Goal: Task Accomplishment & Management: Manage account settings

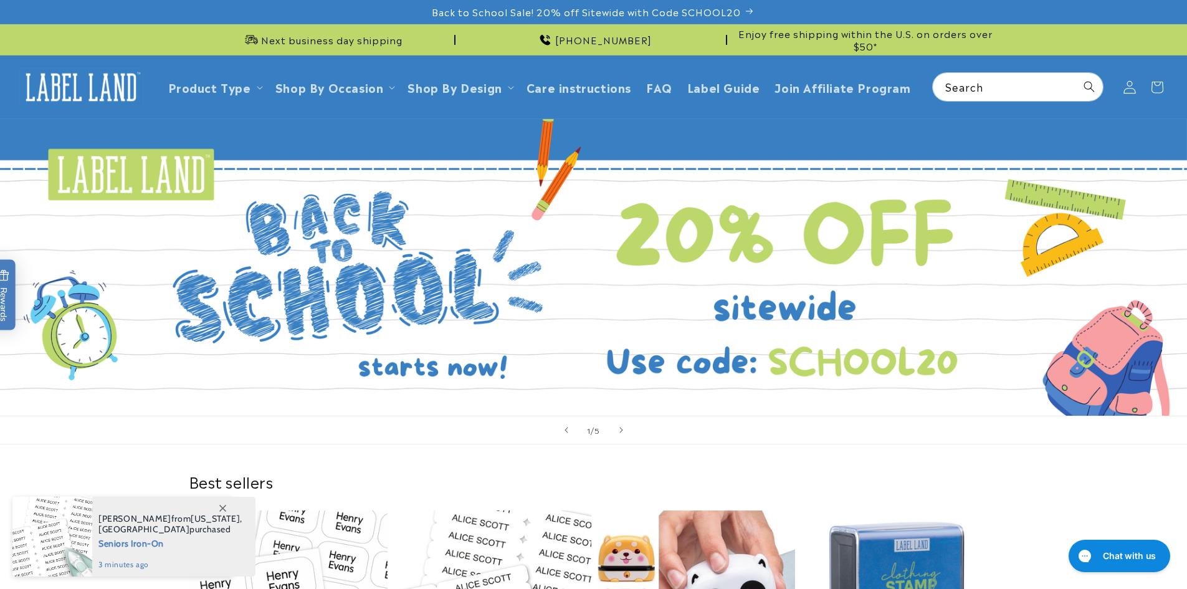
click at [1130, 82] on icon at bounding box center [1128, 86] width 13 height 13
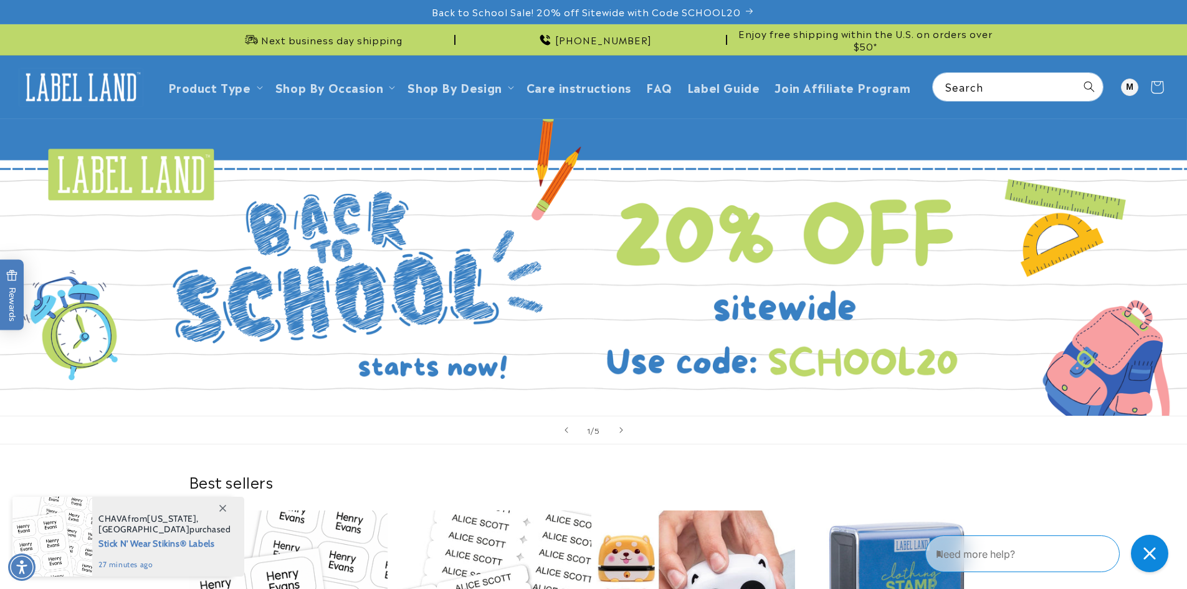
click at [1157, 83] on icon at bounding box center [1156, 86] width 29 height 29
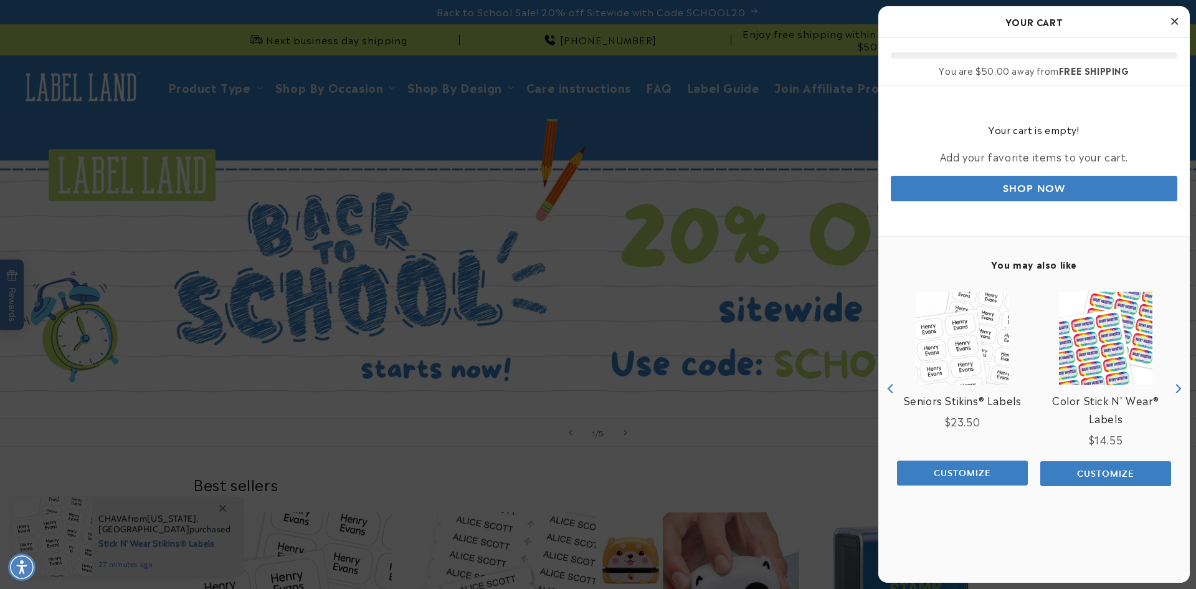
click at [830, 83] on div at bounding box center [598, 294] width 1196 height 589
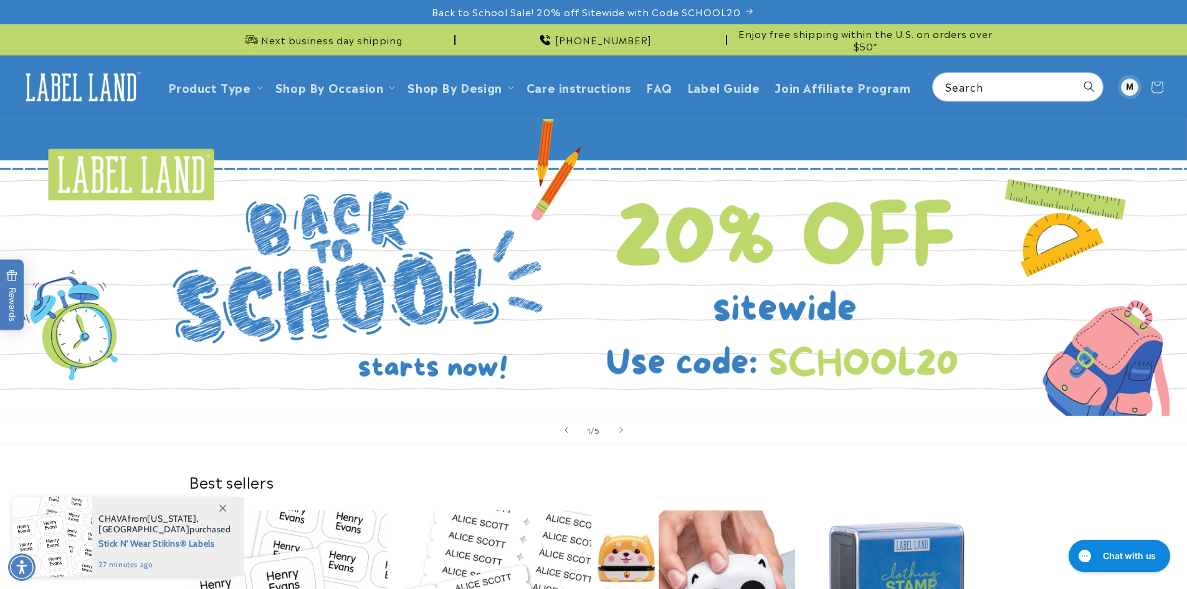
click at [1126, 89] on div at bounding box center [1129, 86] width 17 height 17
